Goal: Navigation & Orientation: Find specific page/section

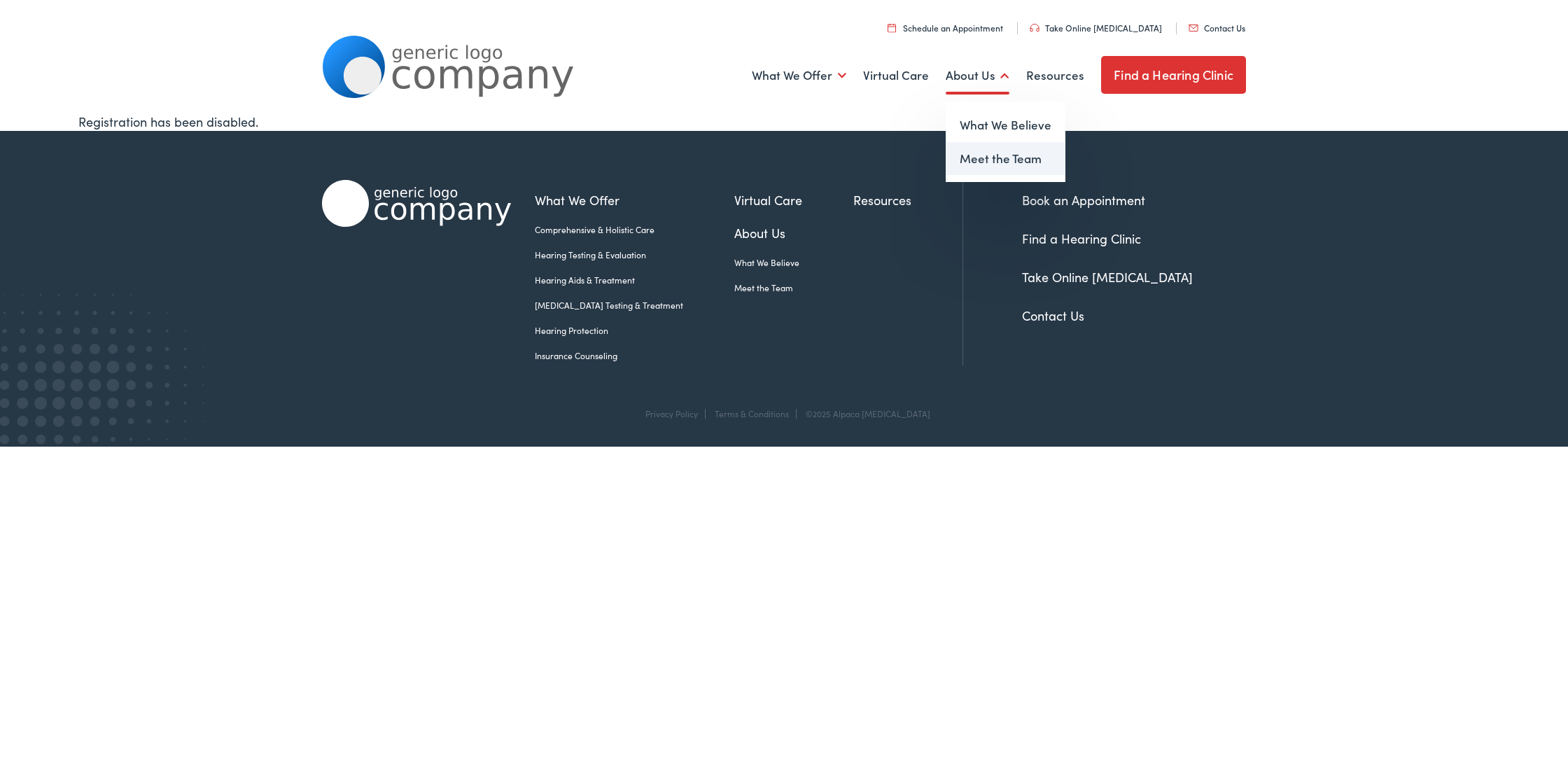
click at [971, 159] on link "Meet the Team" at bounding box center [1005, 159] width 120 height 34
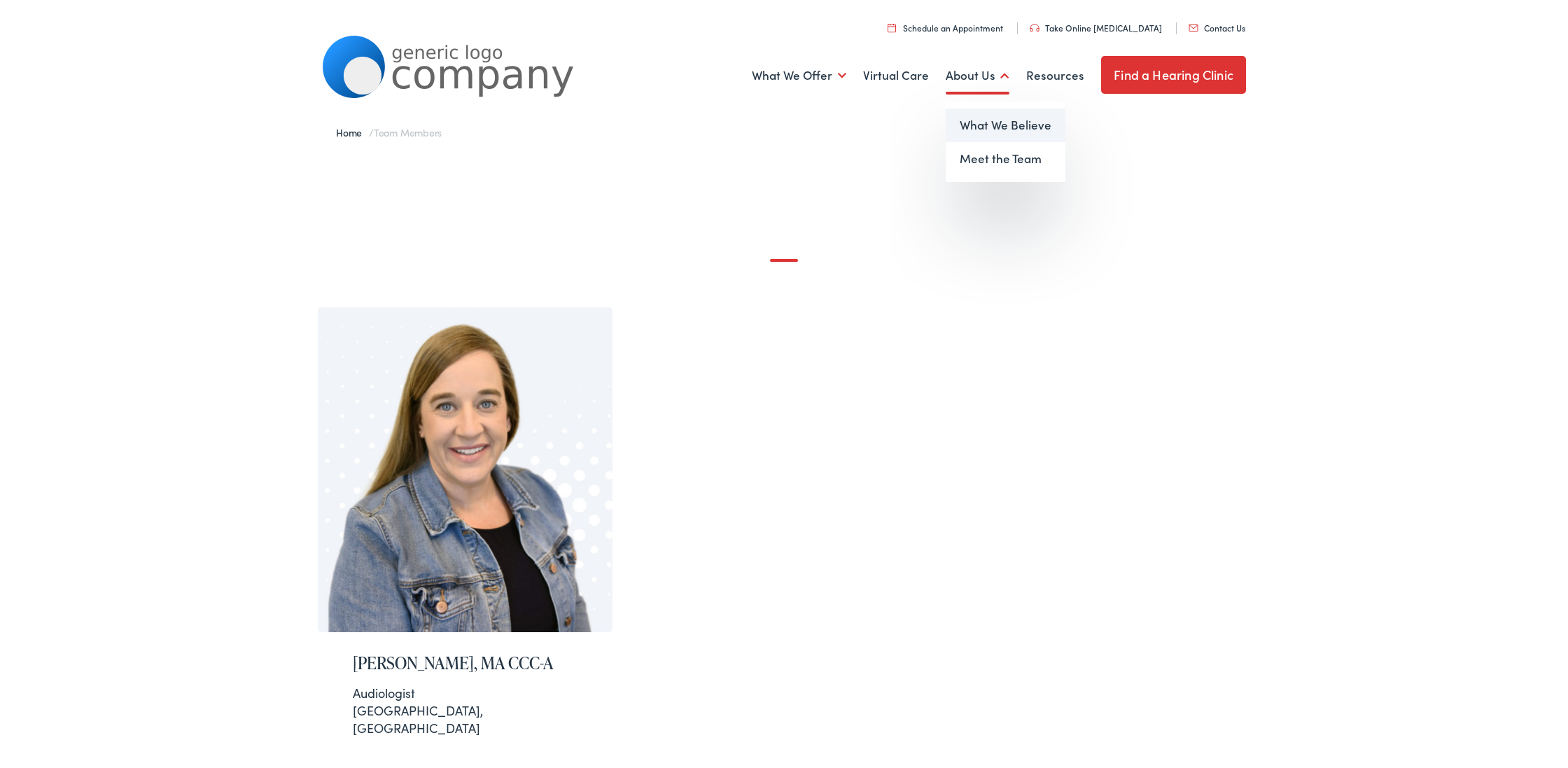
click at [984, 121] on link "What We Believe" at bounding box center [1005, 125] width 120 height 34
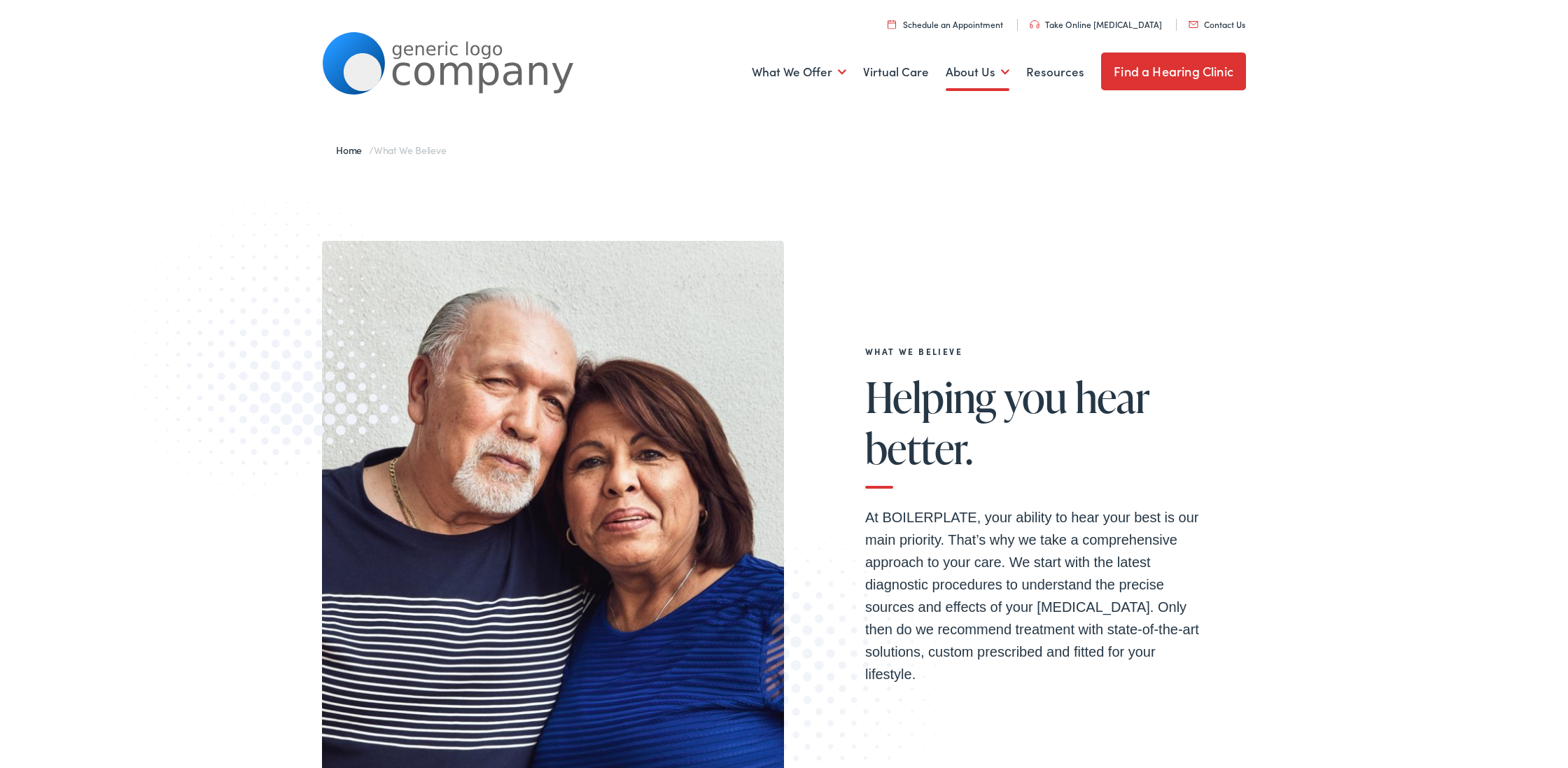
scroll to position [5, 0]
click at [1060, 70] on link "Resources" at bounding box center [1055, 70] width 58 height 52
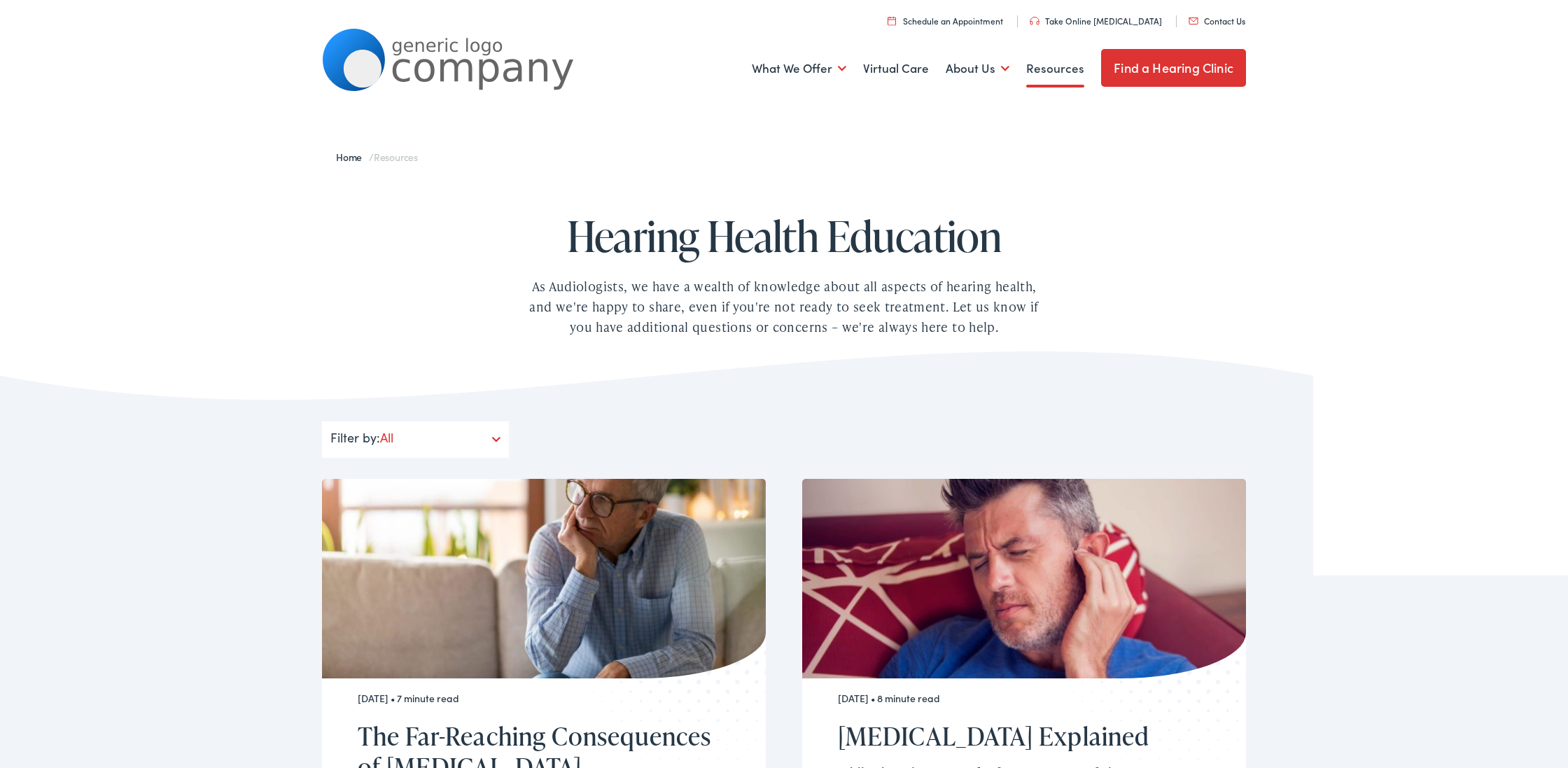
scroll to position [10, 0]
